Goal: Information Seeking & Learning: Learn about a topic

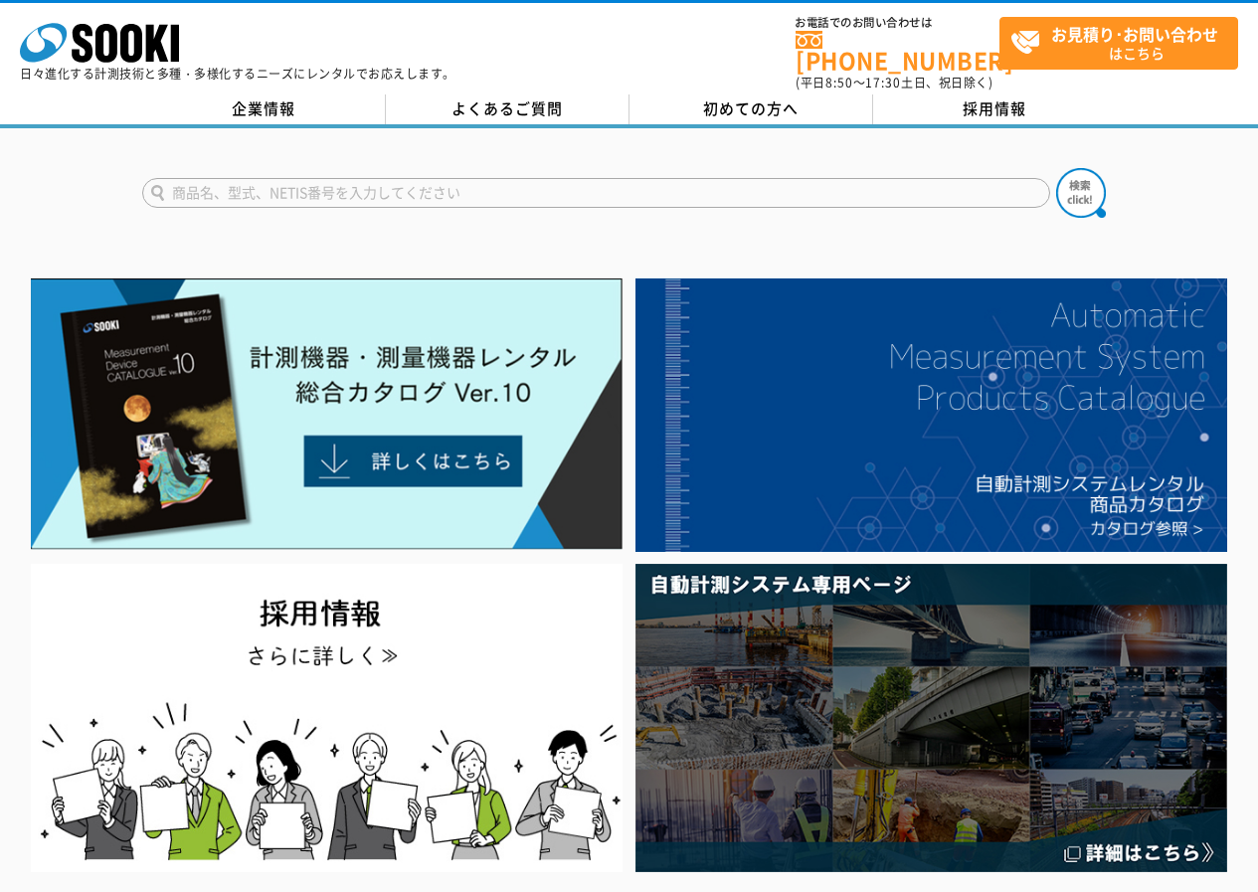
click at [382, 184] on input "text" at bounding box center [596, 193] width 908 height 30
type input "NSR"
click at [1056, 168] on button at bounding box center [1081, 193] width 50 height 50
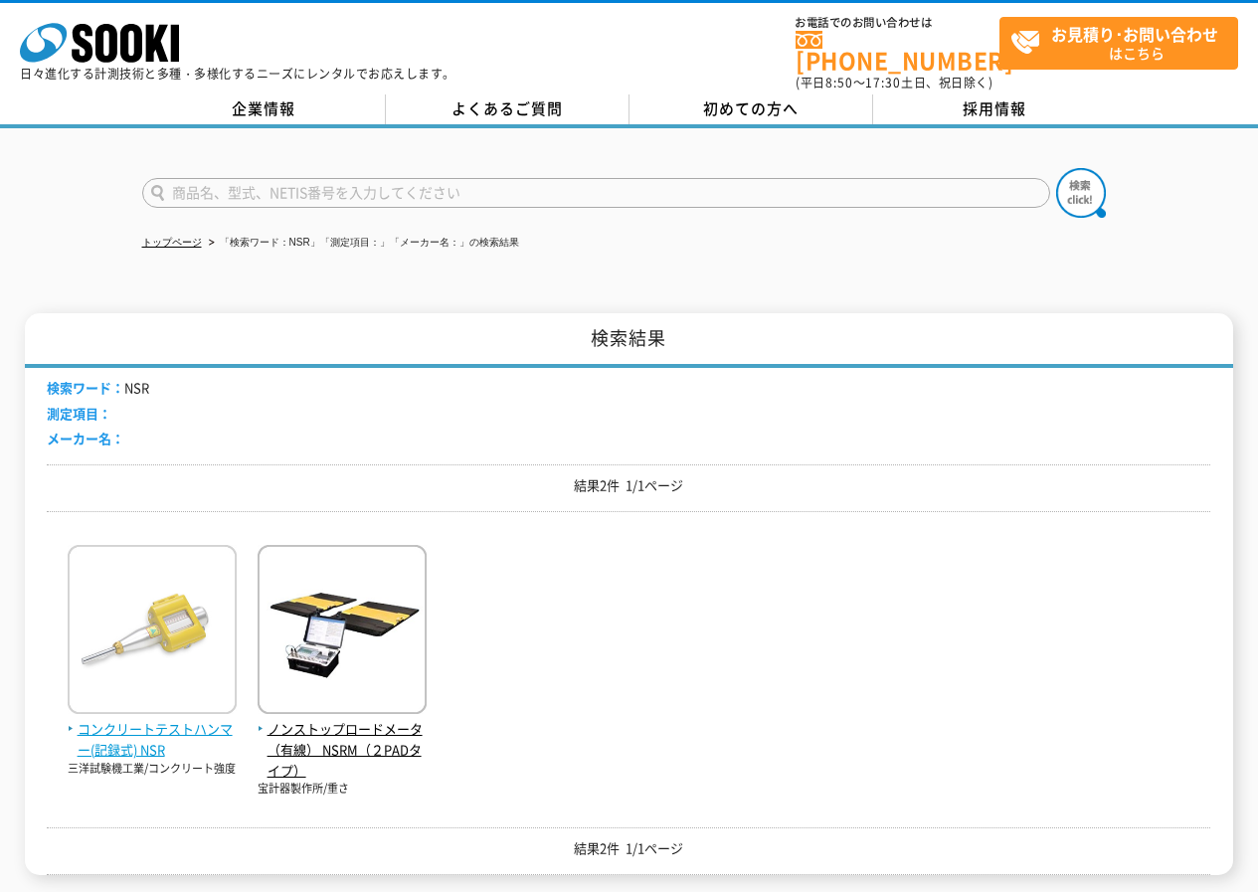
click at [168, 640] on img at bounding box center [152, 632] width 169 height 174
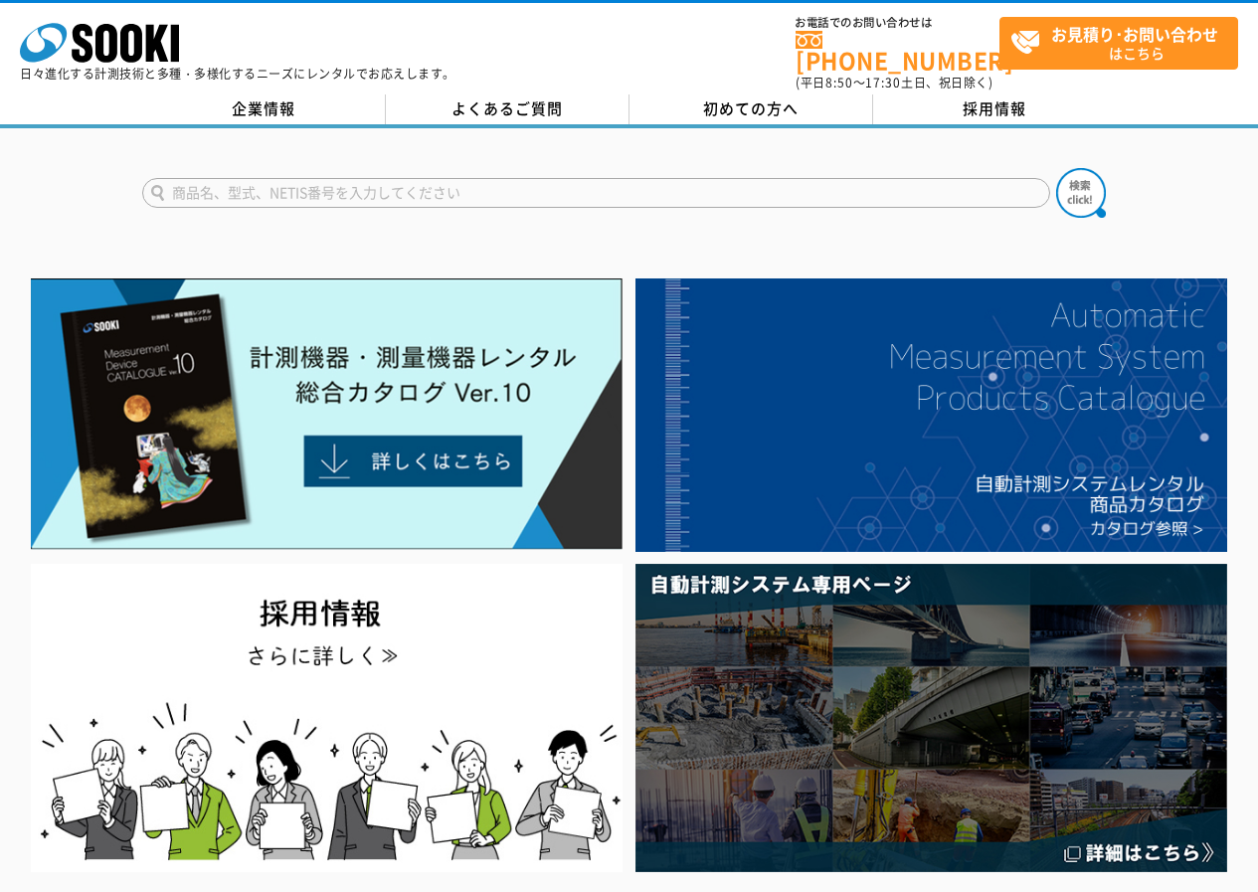
click at [432, 193] on input "text" at bounding box center [596, 193] width 908 height 30
type input "GT-1203"
click at [1056, 168] on button at bounding box center [1081, 193] width 50 height 50
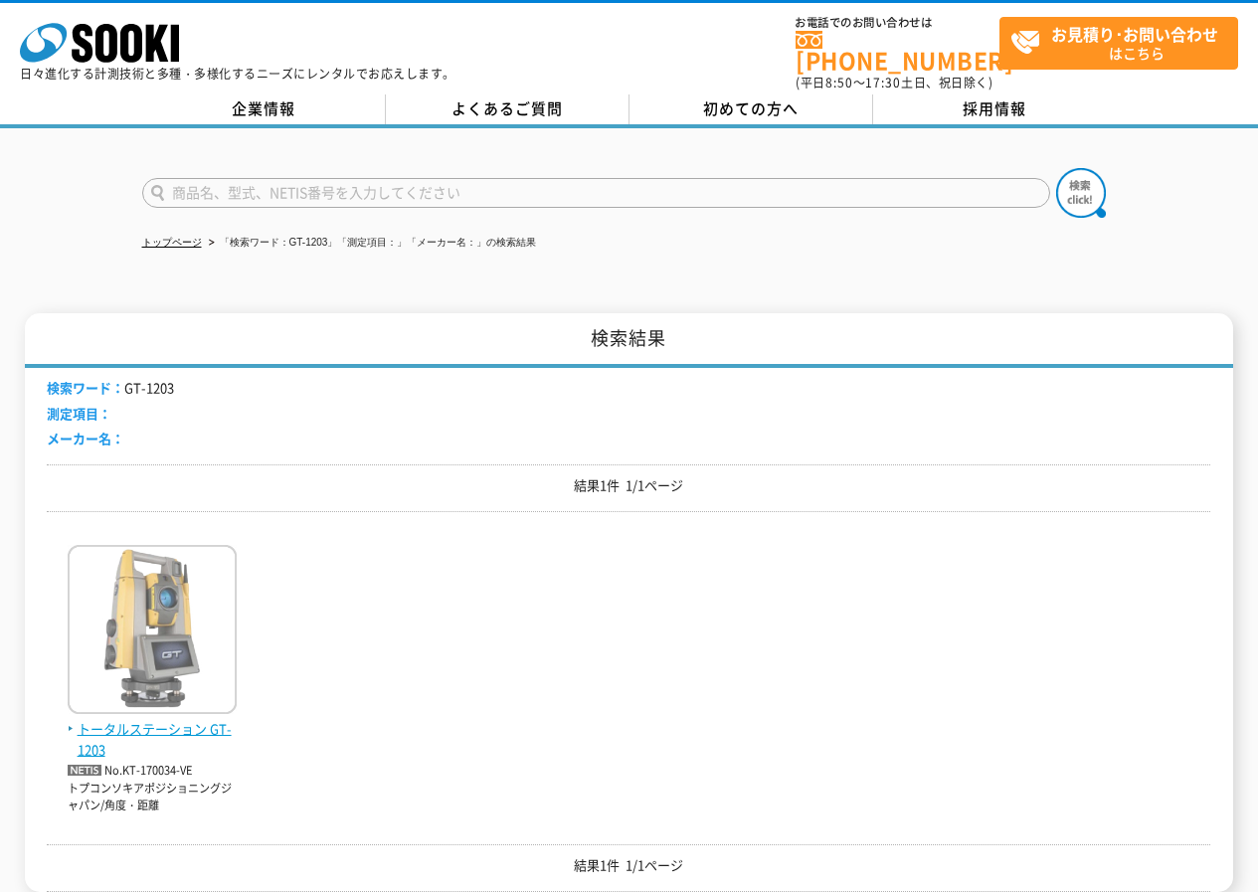
click at [187, 620] on img at bounding box center [152, 632] width 169 height 174
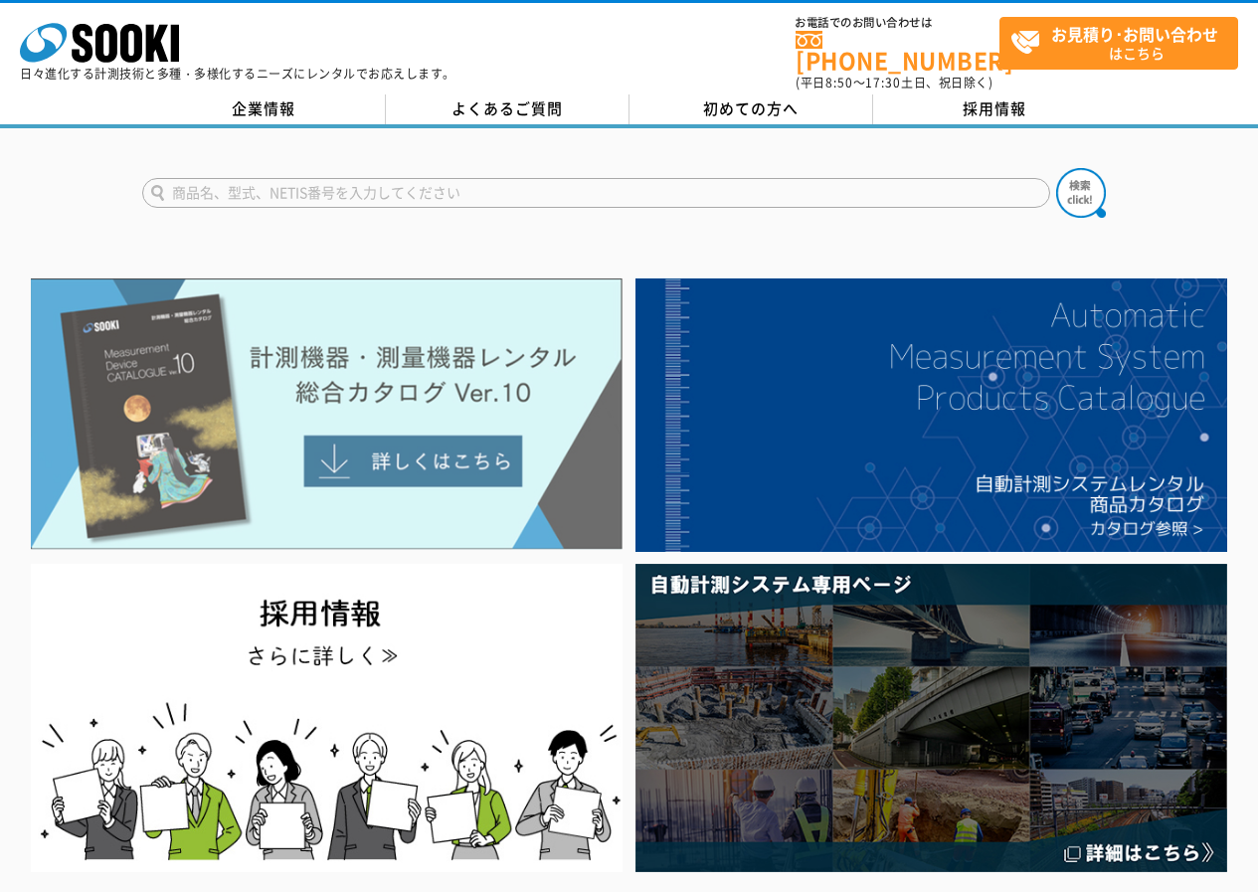
click at [410, 395] on img at bounding box center [327, 413] width 592 height 271
